Goal: Obtain resource: Download file/media

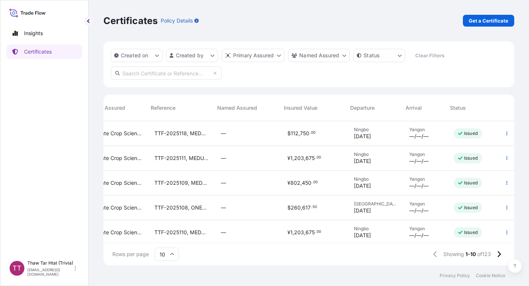
scroll to position [0, 150]
click at [458, 134] on icon at bounding box center [460, 133] width 4 height 3
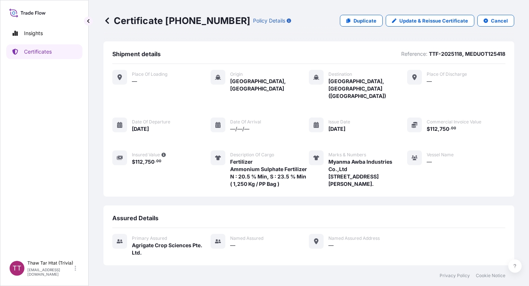
scroll to position [85, 0]
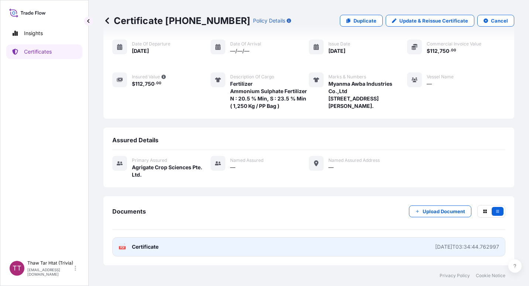
click at [205, 247] on link "PDF Certificate [DATE]T03:34:44.762997" at bounding box center [308, 246] width 393 height 19
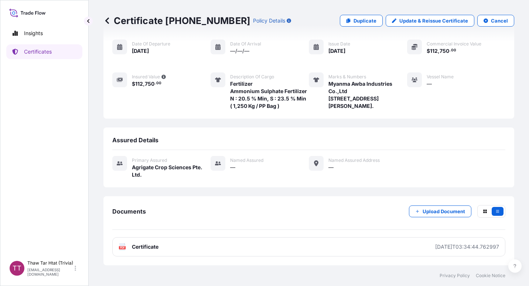
click at [107, 22] on icon at bounding box center [107, 20] width 4 height 6
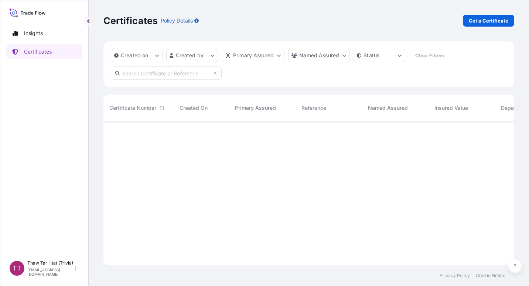
scroll to position [143, 405]
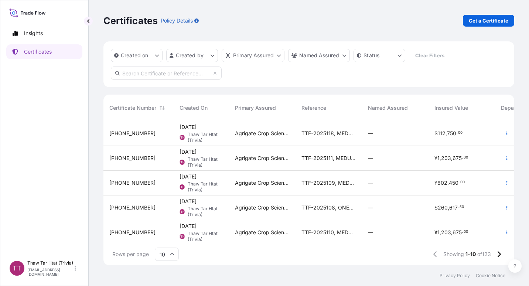
click at [386, 165] on div "—" at bounding box center [395, 158] width 67 height 25
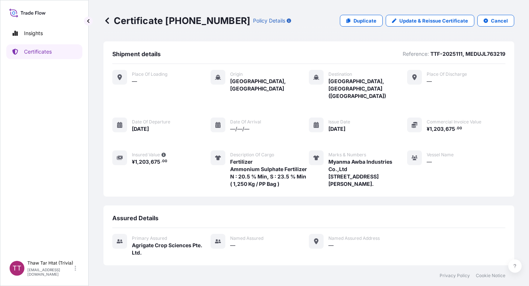
scroll to position [85, 0]
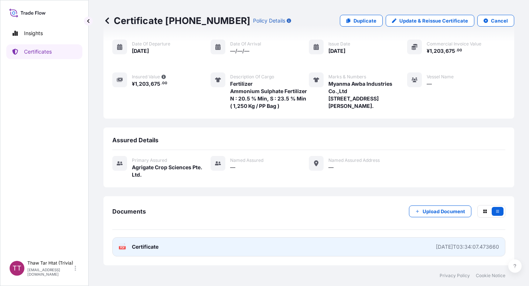
click at [191, 247] on link "PDF Certificate [DATE]T03:34:07.473660" at bounding box center [308, 246] width 393 height 19
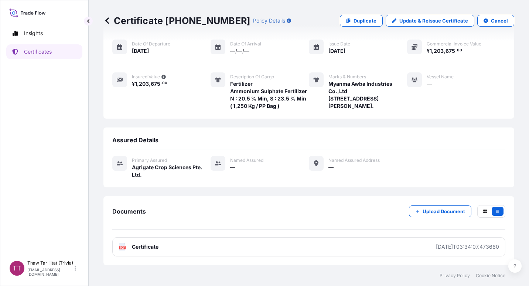
click at [112, 20] on p "Certificate [PHONE_NUMBER]" at bounding box center [176, 21] width 147 height 12
click at [106, 21] on icon at bounding box center [107, 20] width 4 height 6
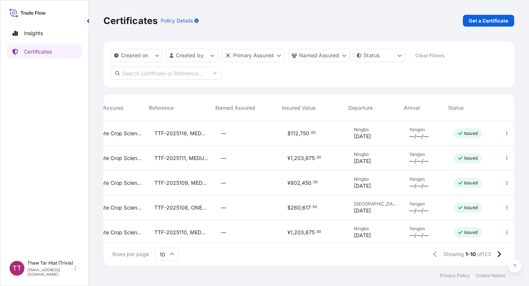
scroll to position [0, 153]
click at [428, 187] on div "Yangon —/—/—" at bounding box center [425, 182] width 33 height 13
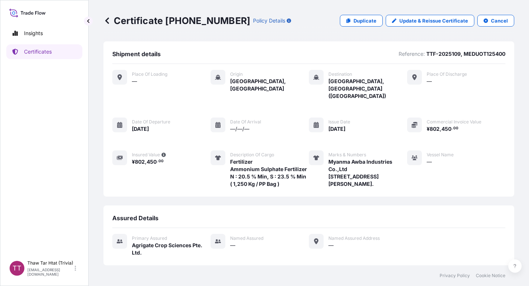
scroll to position [85, 0]
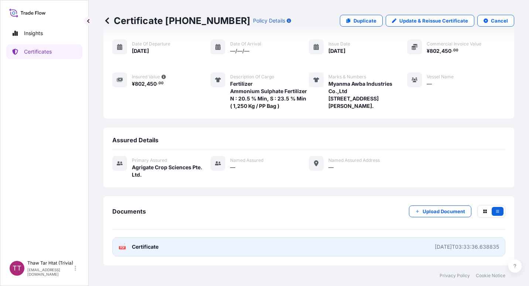
click at [190, 244] on link "PDF Certificate [DATE]T03:33:36.638835" at bounding box center [308, 246] width 393 height 19
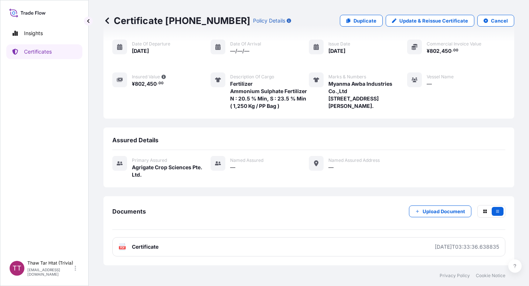
click at [106, 19] on icon at bounding box center [106, 20] width 7 height 7
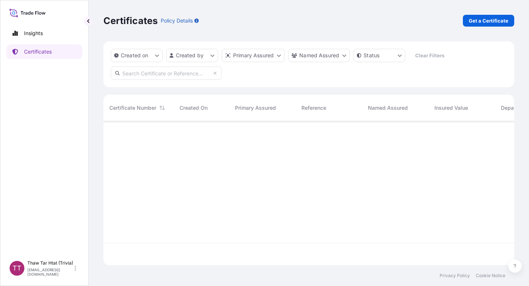
scroll to position [143, 405]
